Goal: Task Accomplishment & Management: Manage account settings

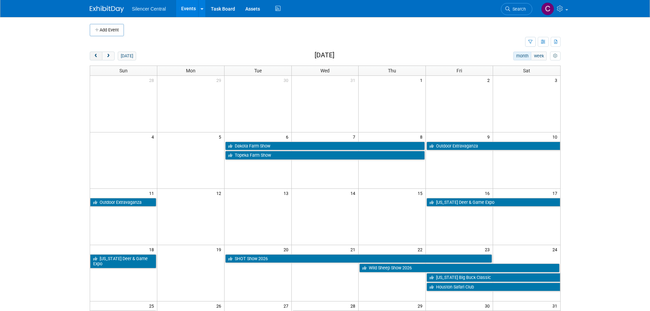
click at [99, 57] on button "prev" at bounding box center [96, 55] width 13 height 9
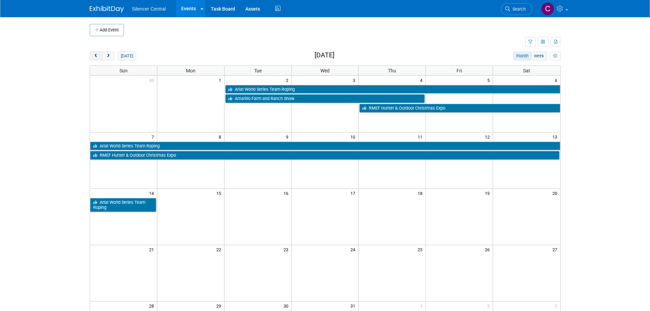
click at [92, 57] on button "prev" at bounding box center [96, 55] width 13 height 9
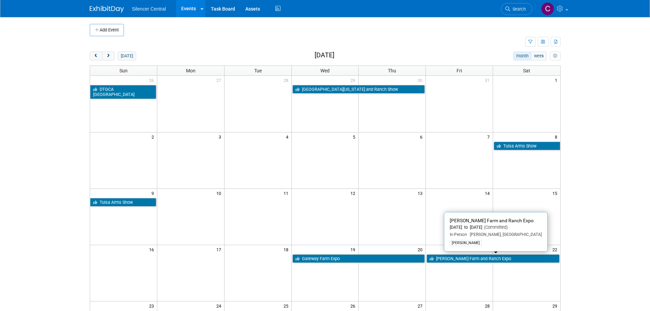
click at [450, 258] on link "[PERSON_NAME] Farm and Ranch Expo" at bounding box center [492, 258] width 133 height 9
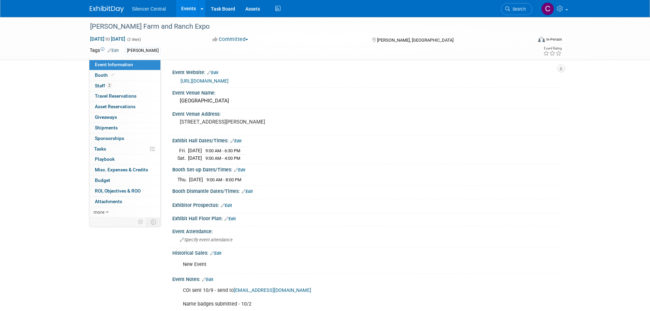
scroll to position [34, 0]
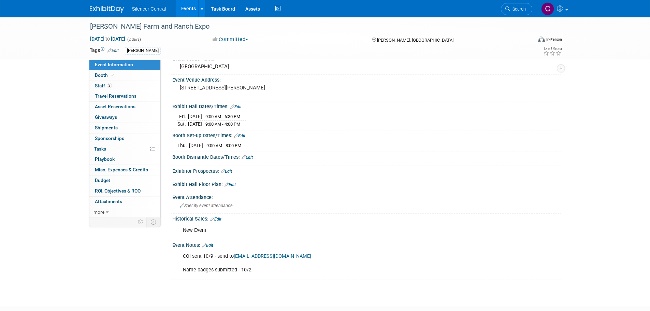
click at [103, 10] on img at bounding box center [107, 9] width 34 height 7
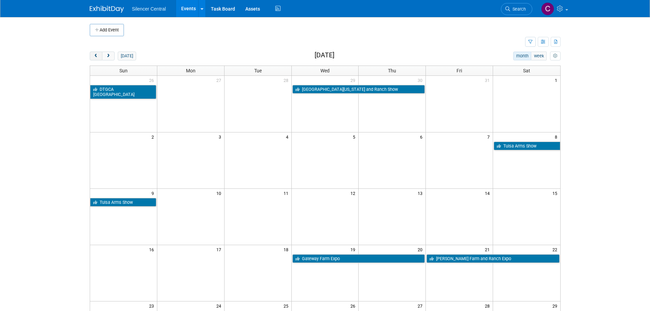
click at [98, 57] on span "prev" at bounding box center [95, 56] width 5 height 4
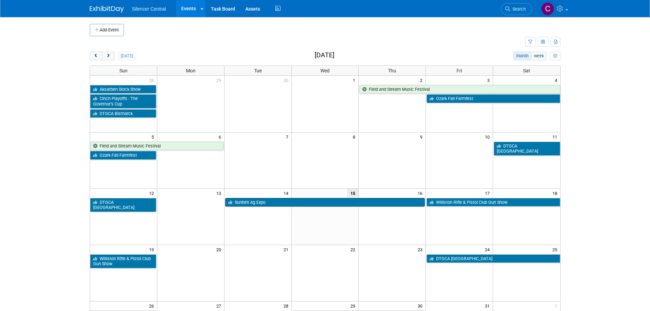
click at [287, 202] on link "Sunbelt Ag Expo" at bounding box center [325, 202] width 200 height 9
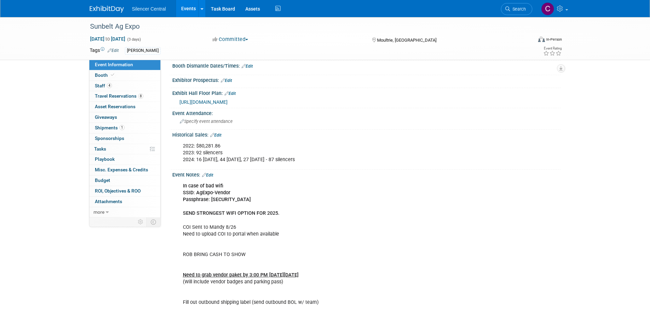
scroll to position [132, 0]
click at [92, 10] on img at bounding box center [107, 9] width 34 height 7
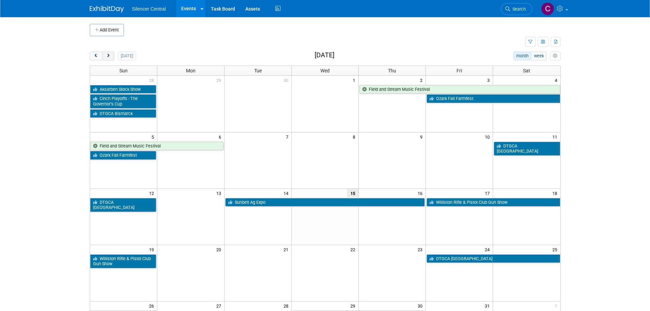
click at [107, 60] on button "next" at bounding box center [108, 55] width 13 height 9
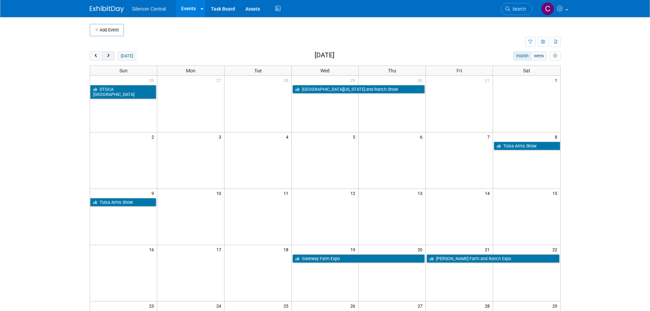
click at [107, 60] on button "next" at bounding box center [108, 55] width 13 height 9
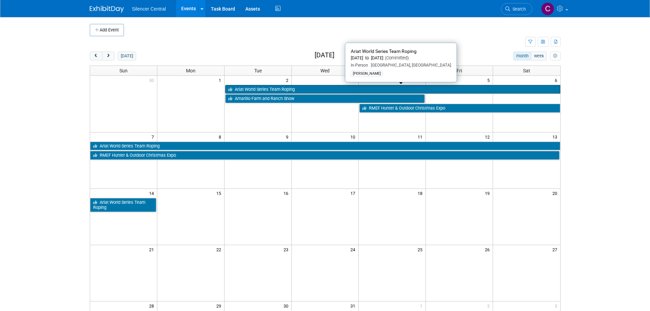
click at [264, 87] on link "Ariat World Series Team Roping" at bounding box center [392, 89] width 335 height 9
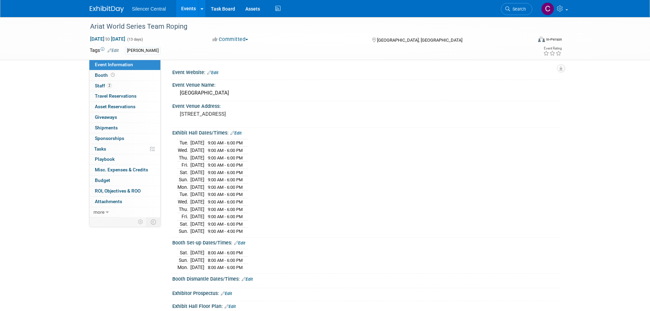
click at [102, 7] on img at bounding box center [107, 9] width 34 height 7
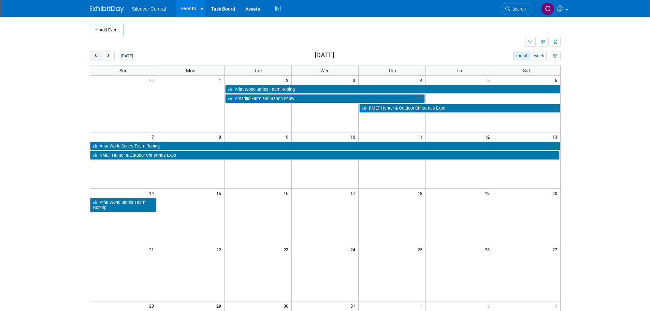
click at [94, 58] on span "prev" at bounding box center [95, 56] width 5 height 4
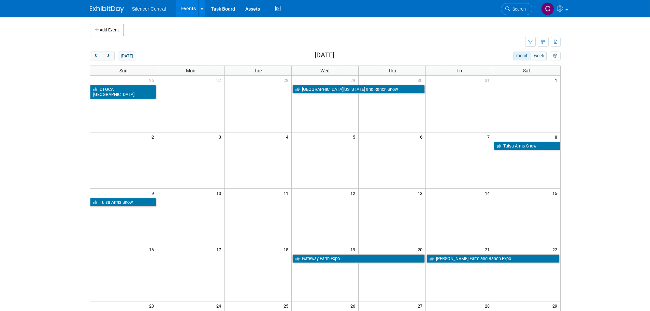
scroll to position [34, 0]
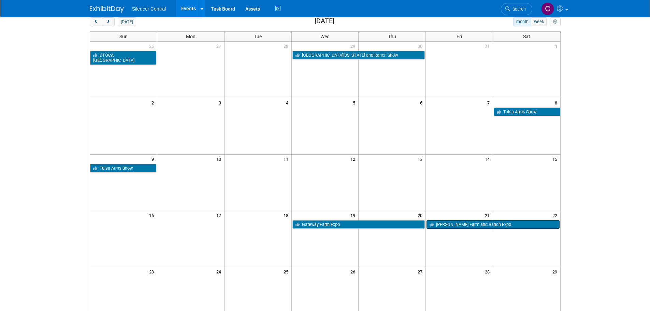
click at [462, 224] on link "[PERSON_NAME] Farm and Ranch Expo" at bounding box center [492, 224] width 133 height 9
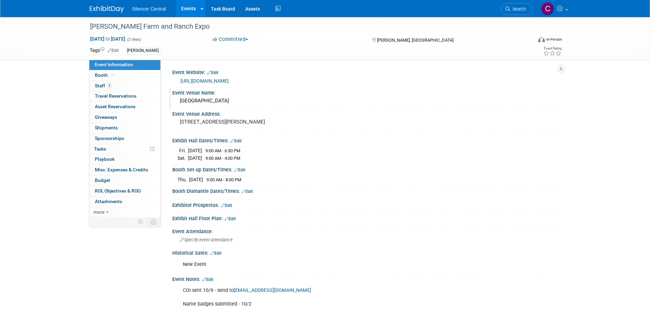
click at [224, 101] on div "Kiplinger Arena" at bounding box center [366, 100] width 378 height 11
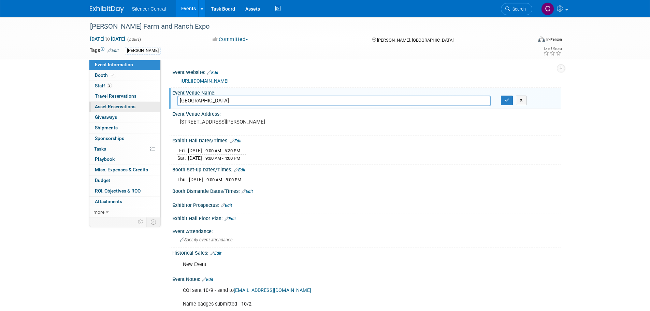
drag, startPoint x: 224, startPoint y: 101, endPoint x: 156, endPoint y: 106, distance: 68.4
click at [156, 106] on div "Event Information Event Info Booth Booth 2 Staff 2 Staff 0 Travel Reservations …" at bounding box center [325, 165] width 481 height 297
click at [505, 103] on button "button" at bounding box center [507, 100] width 12 height 10
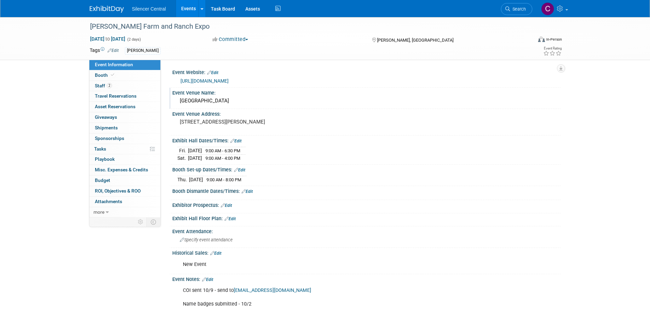
click at [108, 11] on img at bounding box center [107, 9] width 34 height 7
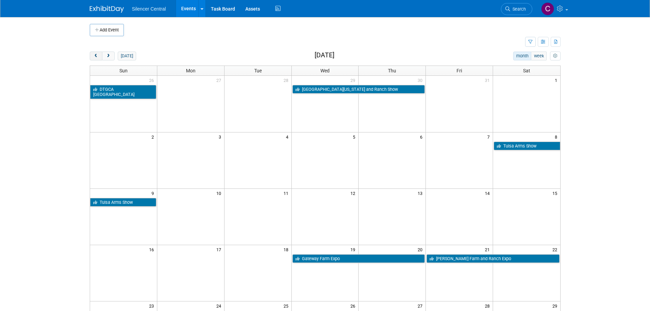
click at [98, 57] on span "prev" at bounding box center [95, 56] width 5 height 4
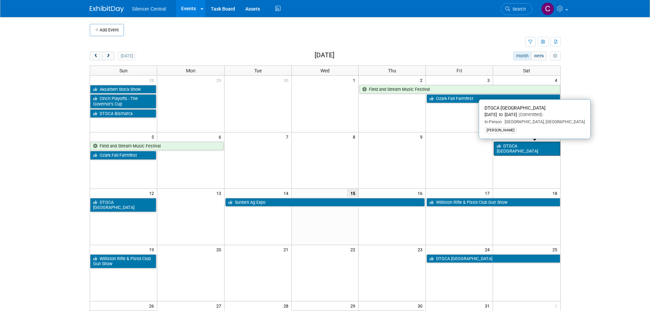
click at [525, 147] on link "DTGCA [GEOGRAPHIC_DATA]" at bounding box center [526, 149] width 66 height 14
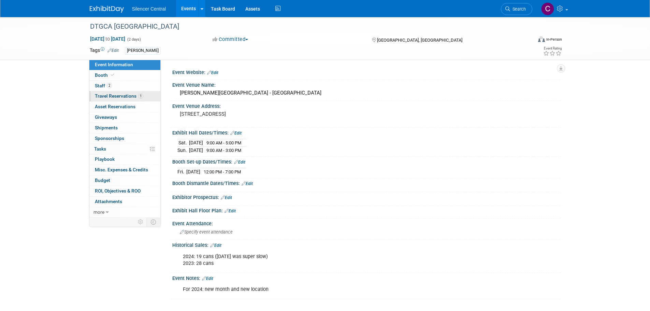
click at [113, 93] on span "Travel Reservations 1" at bounding box center [119, 95] width 48 height 5
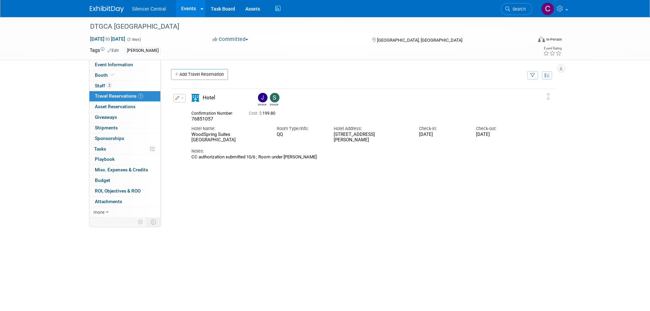
click at [105, 7] on img at bounding box center [107, 9] width 34 height 7
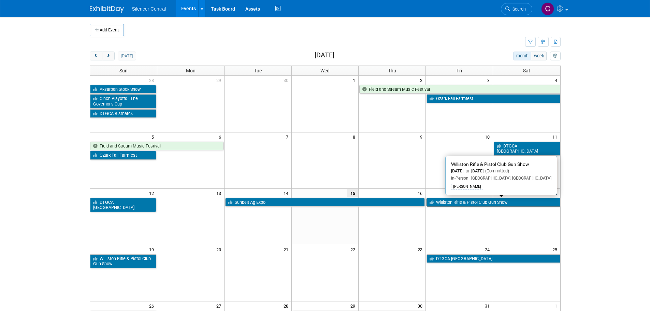
click at [489, 203] on link "Williston Rifle & Pistol Club Gun Show" at bounding box center [492, 202] width 133 height 9
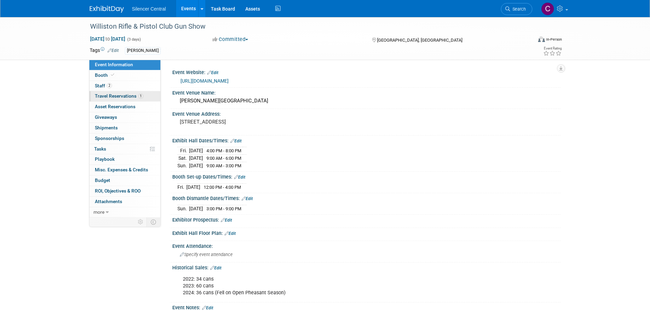
click at [111, 100] on link "1 Travel Reservations 1" at bounding box center [124, 96] width 71 height 10
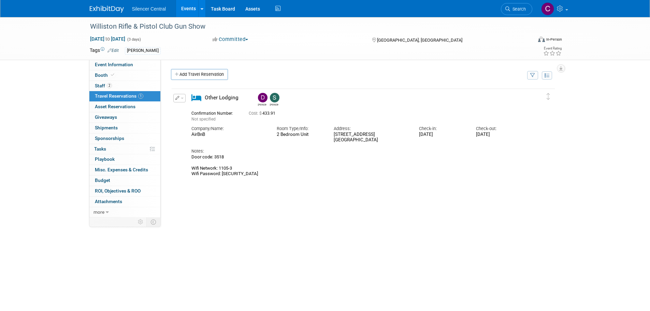
click at [105, 10] on img at bounding box center [107, 9] width 34 height 7
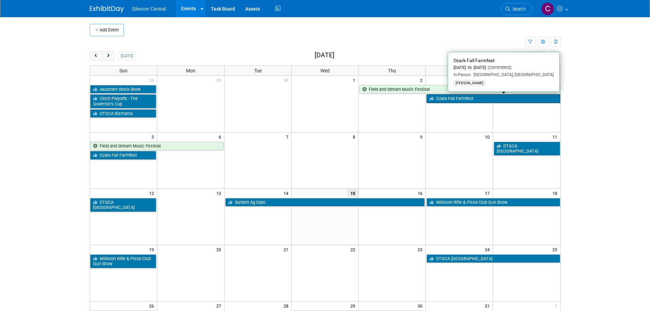
click at [441, 97] on link "Ozark Fall Farmfest" at bounding box center [492, 98] width 133 height 9
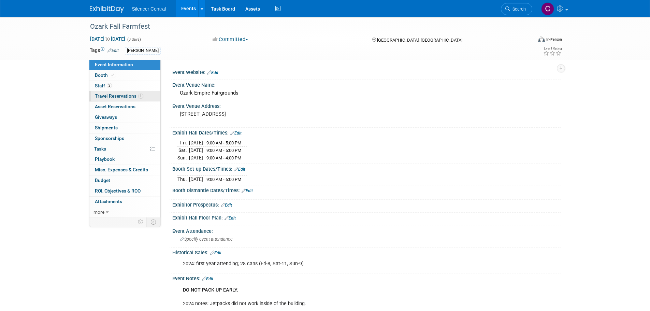
click at [110, 96] on span "Travel Reservations 1" at bounding box center [119, 95] width 48 height 5
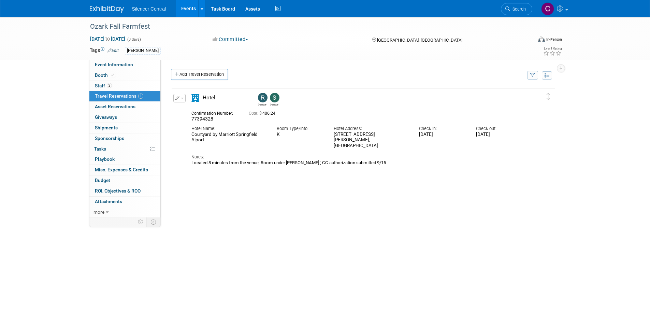
click at [105, 9] on img at bounding box center [107, 9] width 34 height 7
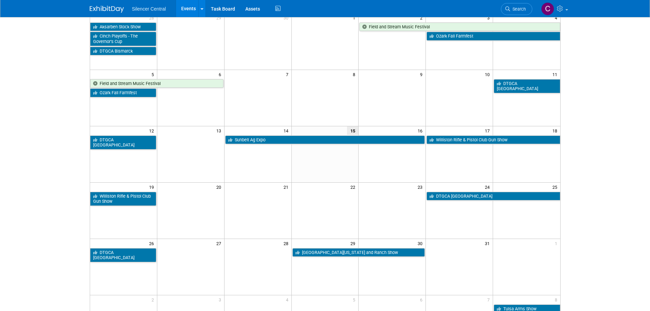
scroll to position [68, 0]
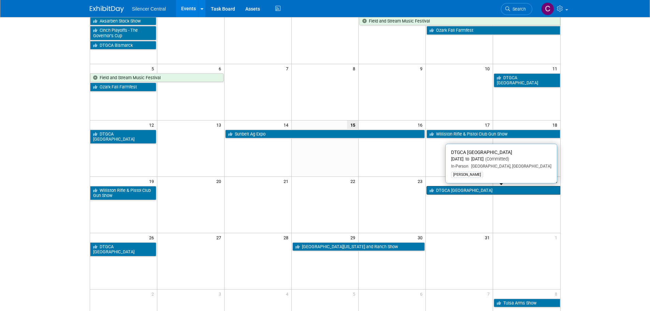
click at [445, 193] on link "DTGCA [GEOGRAPHIC_DATA]" at bounding box center [492, 190] width 133 height 9
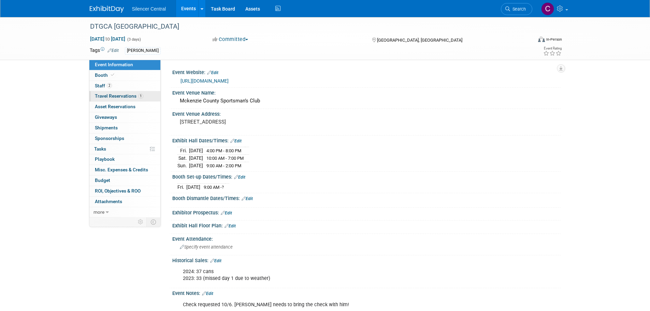
click at [113, 95] on span "Travel Reservations 1" at bounding box center [119, 95] width 48 height 5
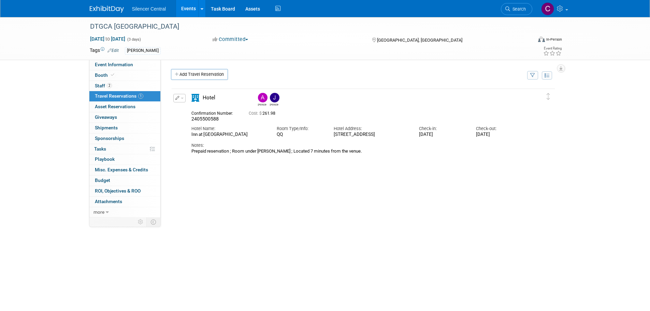
click at [101, 10] on img at bounding box center [107, 9] width 34 height 7
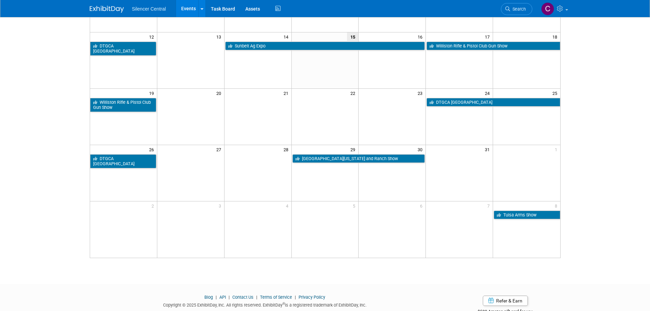
scroll to position [170, 0]
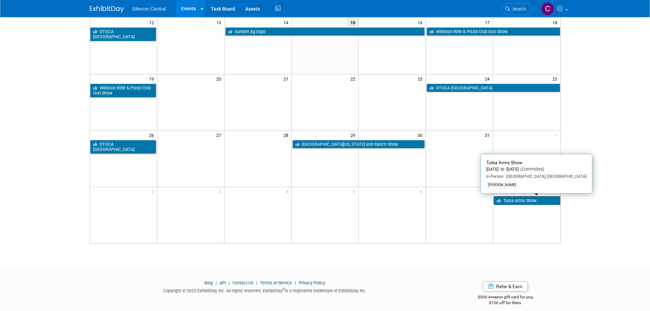
click at [513, 202] on link "Tulsa Arms Show" at bounding box center [526, 200] width 66 height 9
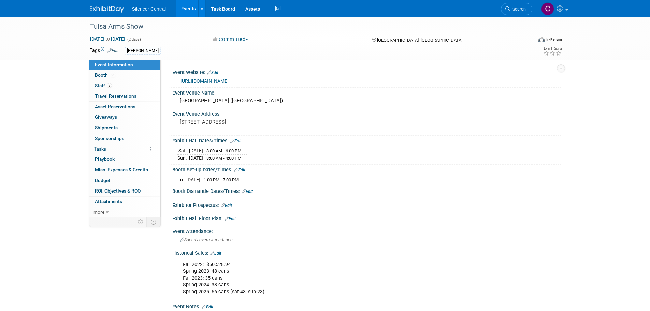
click at [109, 10] on img at bounding box center [107, 9] width 34 height 7
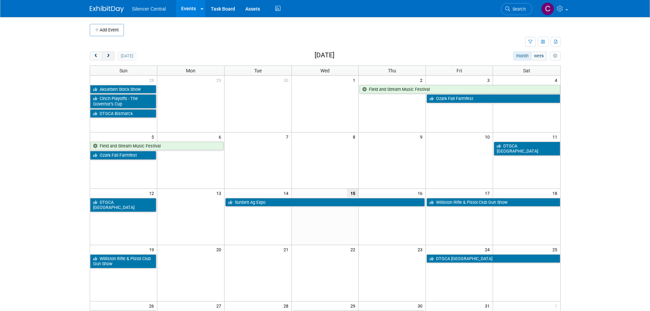
click at [111, 56] on button "next" at bounding box center [108, 55] width 13 height 9
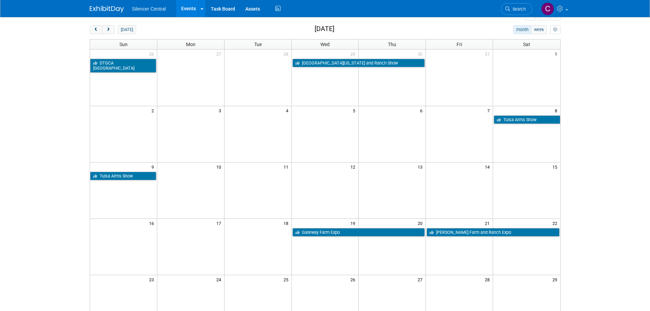
scroll to position [68, 0]
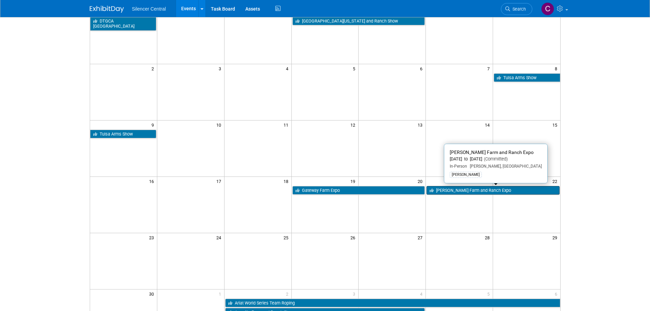
click at [481, 190] on link "[PERSON_NAME] Farm and Ranch Expo" at bounding box center [492, 190] width 133 height 9
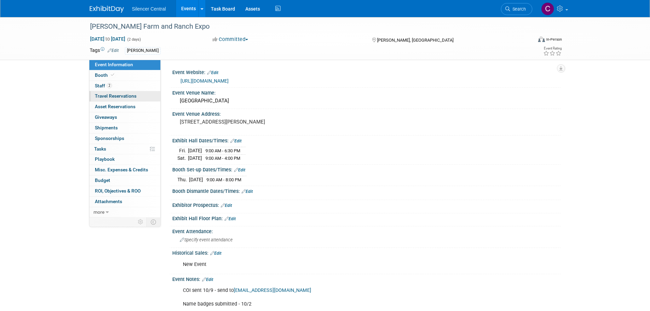
click at [111, 96] on span "Travel Reservations 0" at bounding box center [116, 95] width 42 height 5
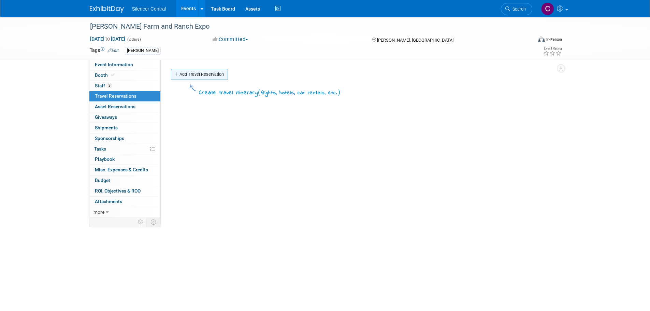
click at [187, 74] on link "Add Travel Reservation" at bounding box center [199, 74] width 57 height 11
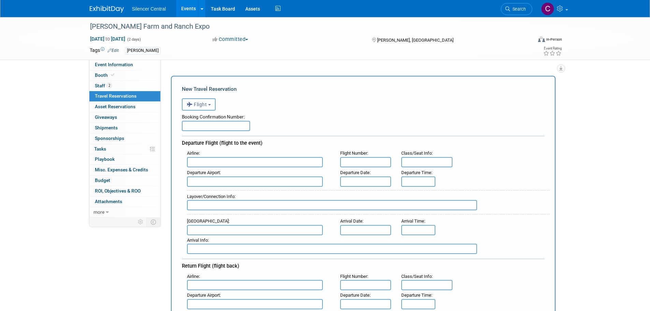
click at [195, 106] on span "Flight" at bounding box center [197, 104] width 20 height 5
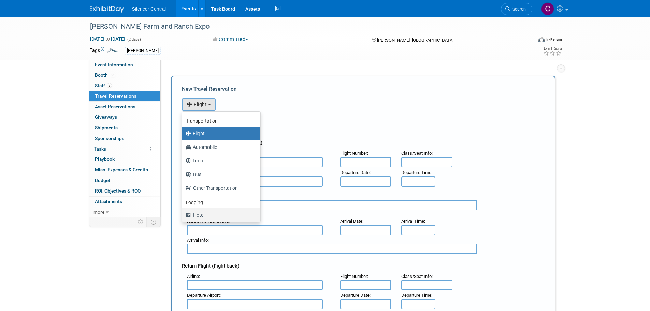
click at [206, 211] on label "Hotel" at bounding box center [219, 214] width 68 height 11
click at [183, 212] on input "Hotel" at bounding box center [181, 214] width 4 height 4
select select "6"
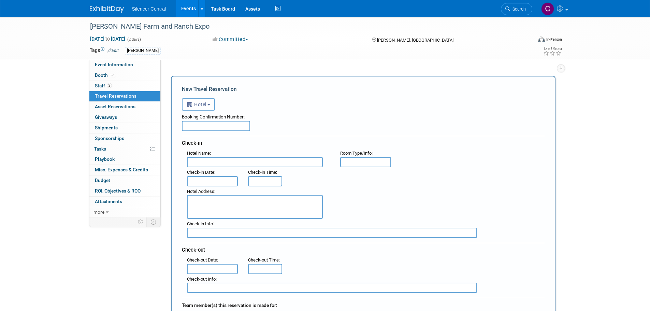
click at [218, 121] on input "text" at bounding box center [216, 126] width 68 height 10
click at [192, 125] on input "text" at bounding box center [216, 126] width 68 height 10
paste input "68876SF029705"
type input "68876SF029705"
click at [238, 159] on input "text" at bounding box center [255, 162] width 136 height 10
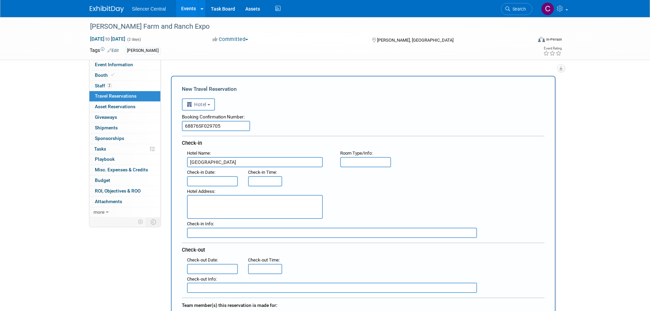
type input "Cobblestone Hotel & Suites"
click at [365, 161] on input "text" at bounding box center [365, 162] width 51 height 10
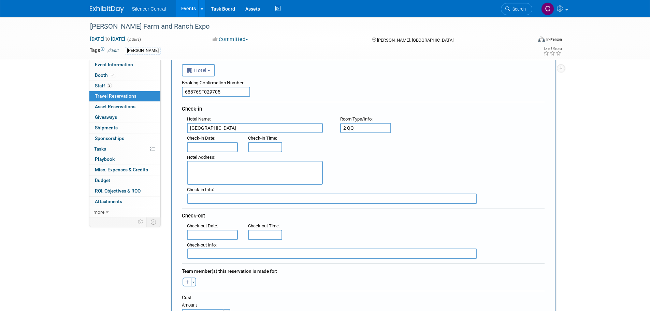
type input "2 QQ"
click at [211, 149] on input "text" at bounding box center [212, 147] width 51 height 10
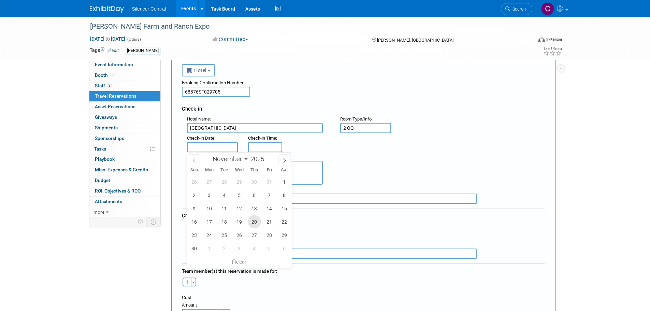
click at [253, 221] on span "20" at bounding box center [254, 221] width 13 height 13
type input "Nov 20, 2025"
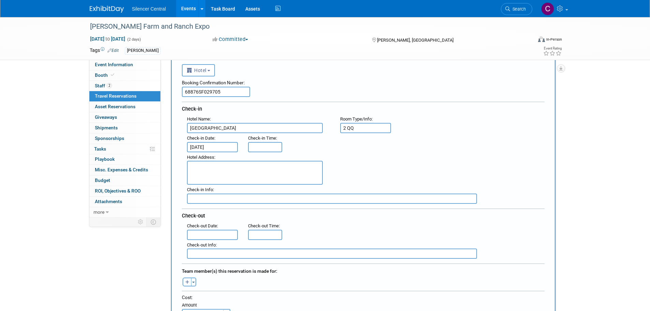
click at [224, 166] on textarea at bounding box center [255, 173] width 136 height 24
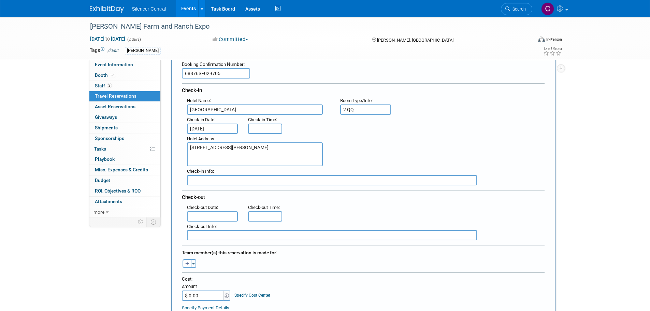
scroll to position [68, 0]
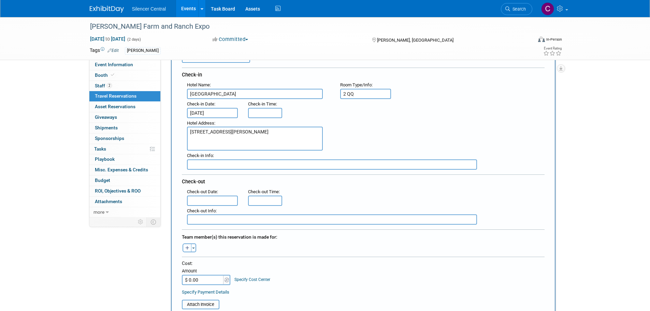
type textarea "1301 North Hwy 83, McCook, NE 69001"
click at [200, 200] on input "text" at bounding box center [212, 200] width 51 height 10
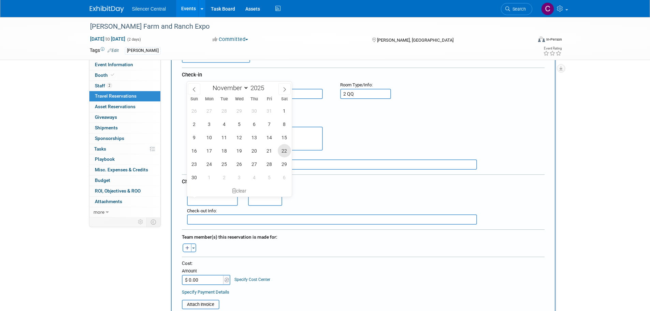
click at [285, 152] on span "22" at bounding box center [284, 150] width 13 height 13
type input "Nov 22, 2025"
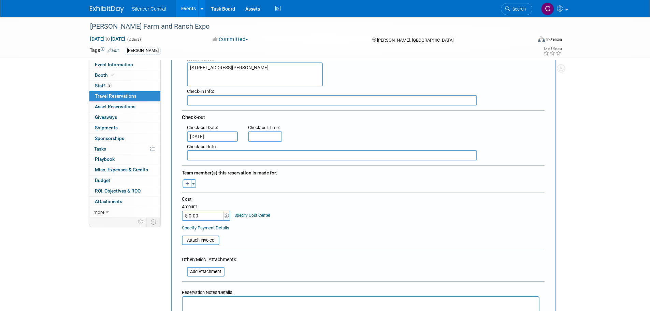
scroll to position [136, 0]
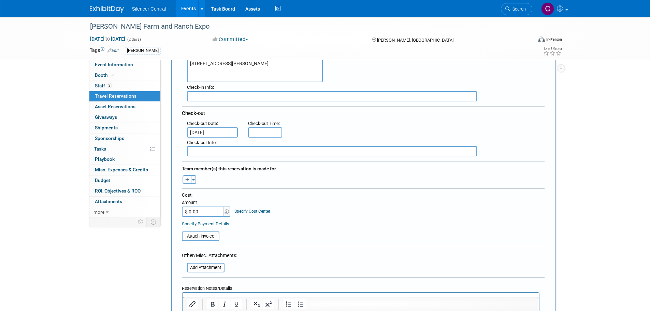
click at [212, 213] on input "$ 0.00" at bounding box center [203, 211] width 43 height 10
type input "$ 283.63"
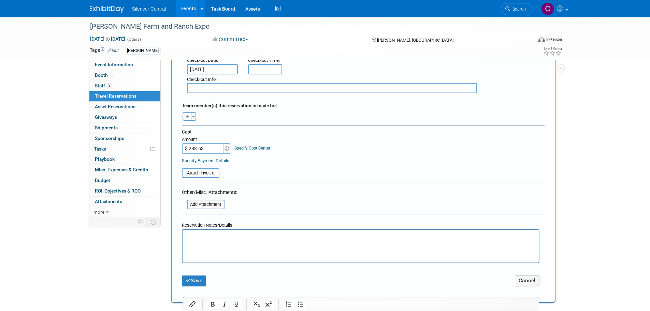
scroll to position [205, 0]
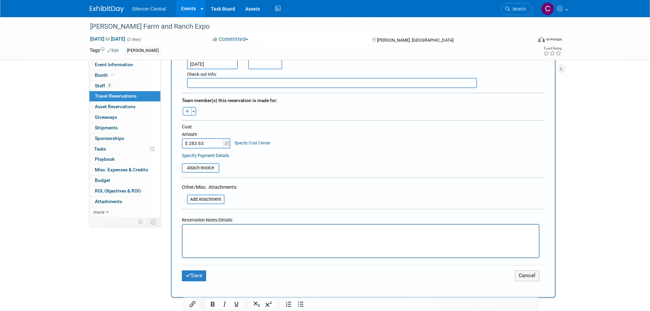
click at [207, 234] on html at bounding box center [360, 229] width 356 height 10
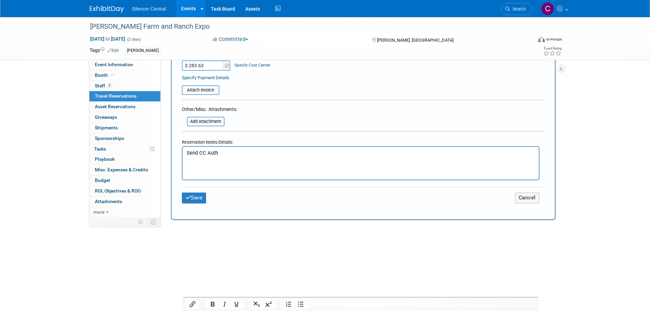
scroll to position [307, 0]
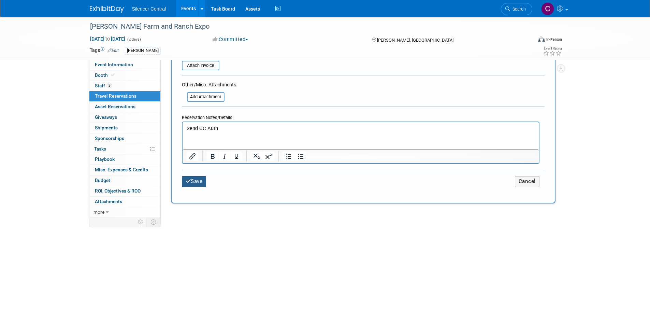
click at [188, 178] on icon "submit" at bounding box center [187, 180] width 5 height 5
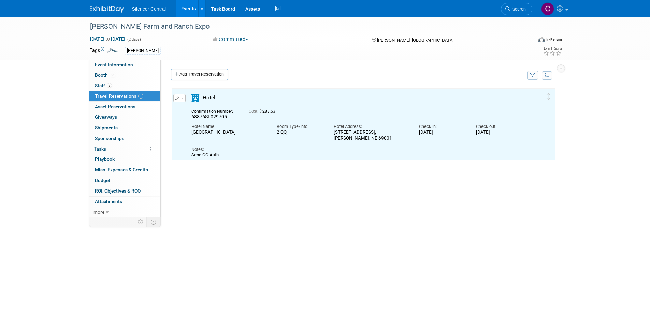
scroll to position [0, 0]
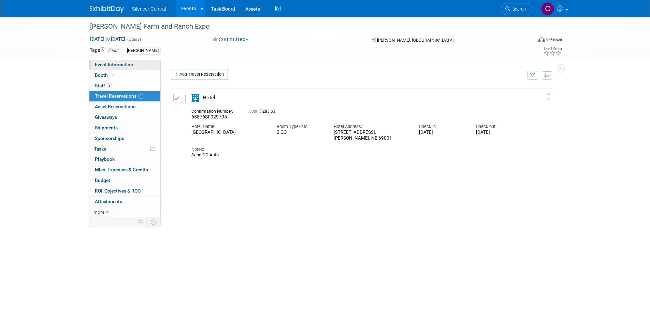
click at [108, 62] on span "Event Information" at bounding box center [114, 64] width 38 height 5
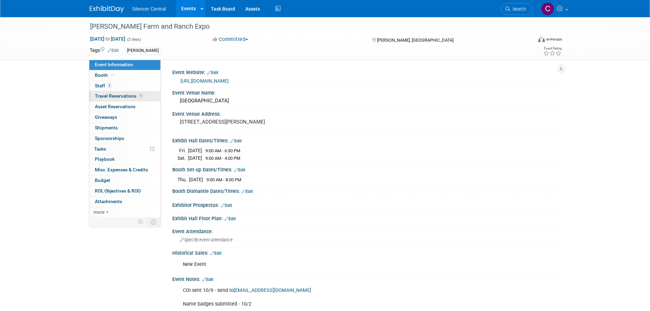
click at [110, 98] on span "Travel Reservations 1" at bounding box center [119, 95] width 48 height 5
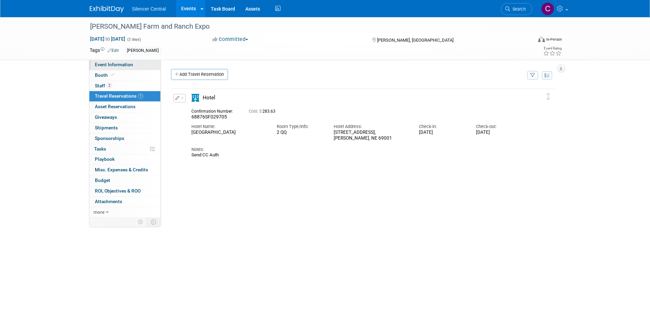
click at [123, 67] on span "Event Information" at bounding box center [114, 64] width 38 height 5
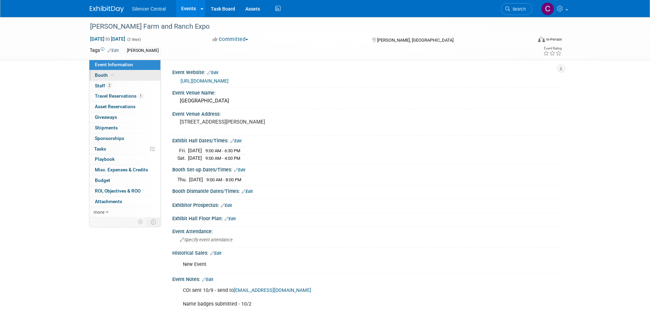
click at [120, 74] on link "Booth" at bounding box center [124, 75] width 71 height 10
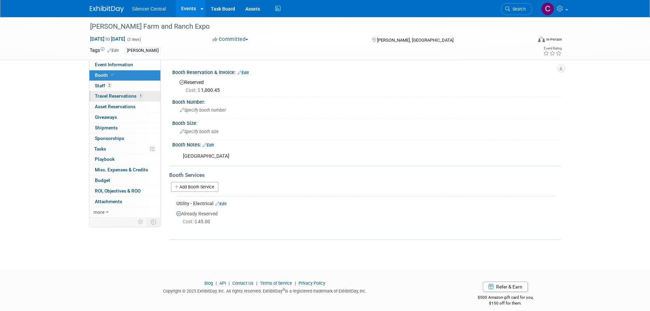
click at [103, 98] on span "Travel Reservations 1" at bounding box center [119, 95] width 48 height 5
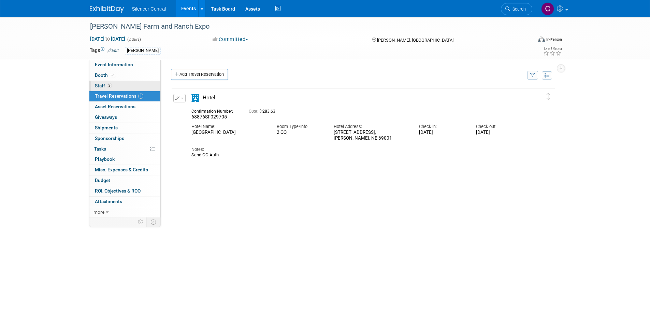
click at [117, 87] on link "2 Staff 2" at bounding box center [124, 86] width 71 height 10
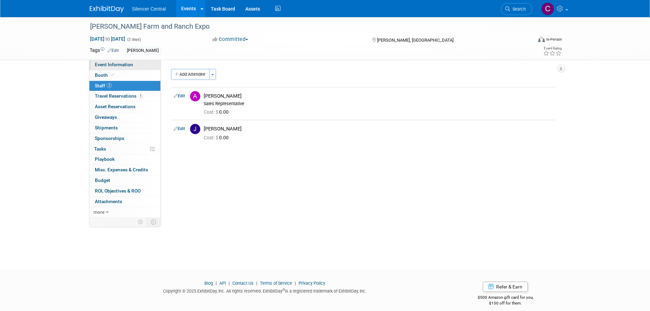
click at [118, 62] on span "Event Information" at bounding box center [114, 64] width 38 height 5
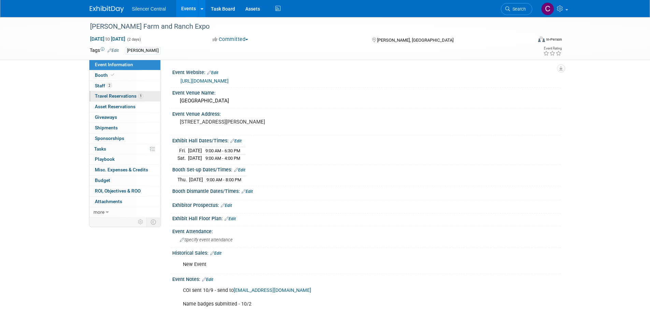
click at [118, 96] on span "Travel Reservations 1" at bounding box center [119, 95] width 48 height 5
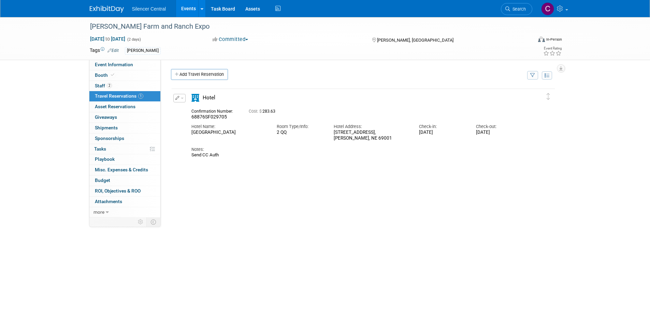
click at [110, 12] on img at bounding box center [107, 9] width 34 height 7
